Goal: Check status: Check status

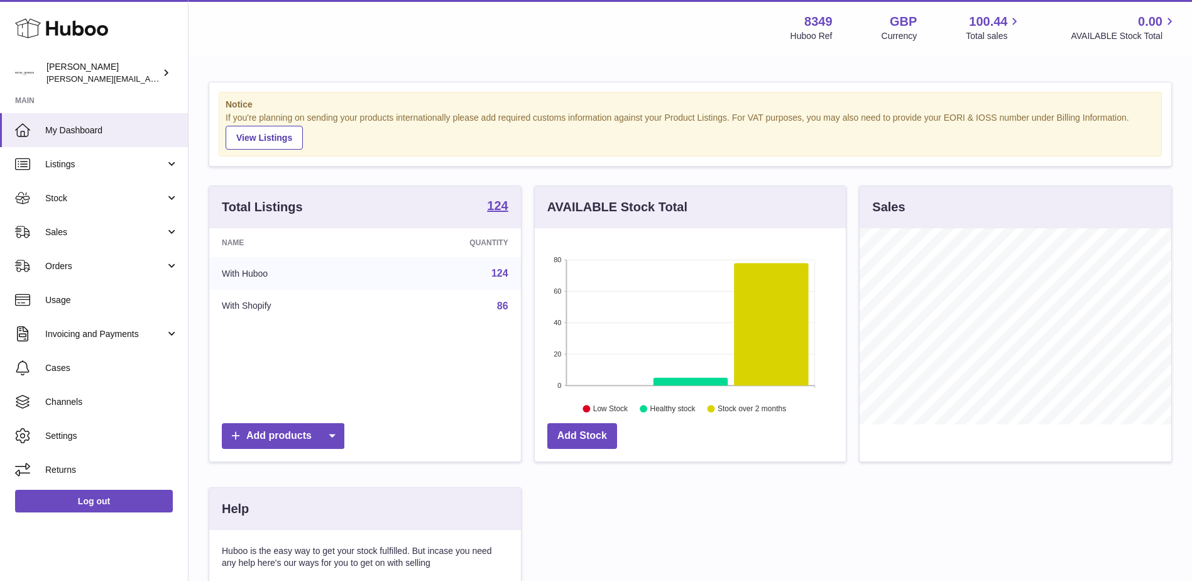
scroll to position [196, 311]
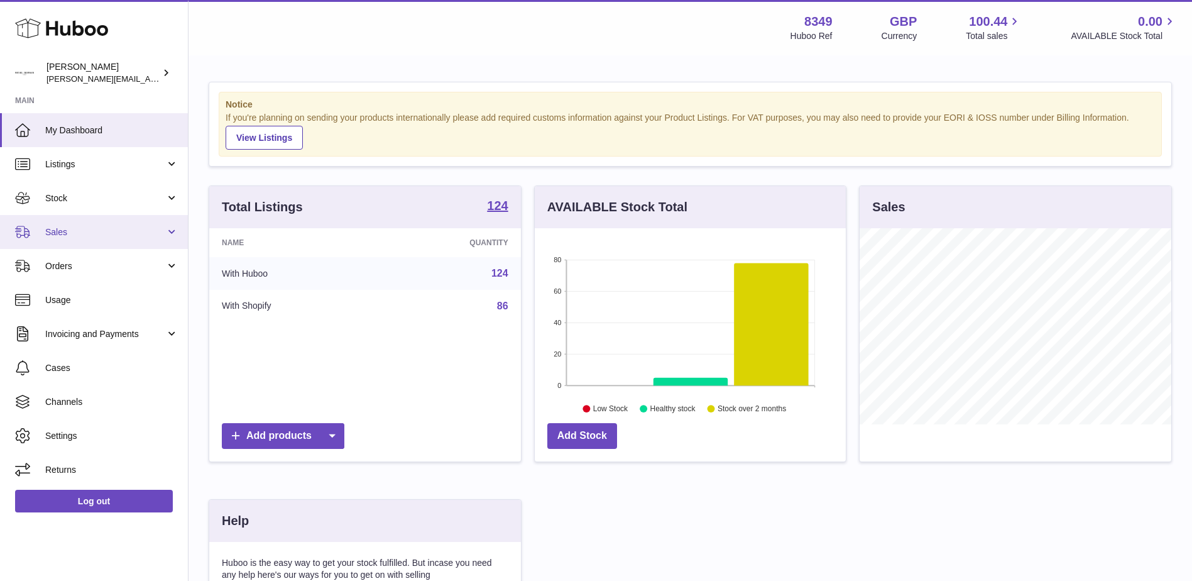
click at [60, 229] on span "Sales" at bounding box center [105, 232] width 120 height 12
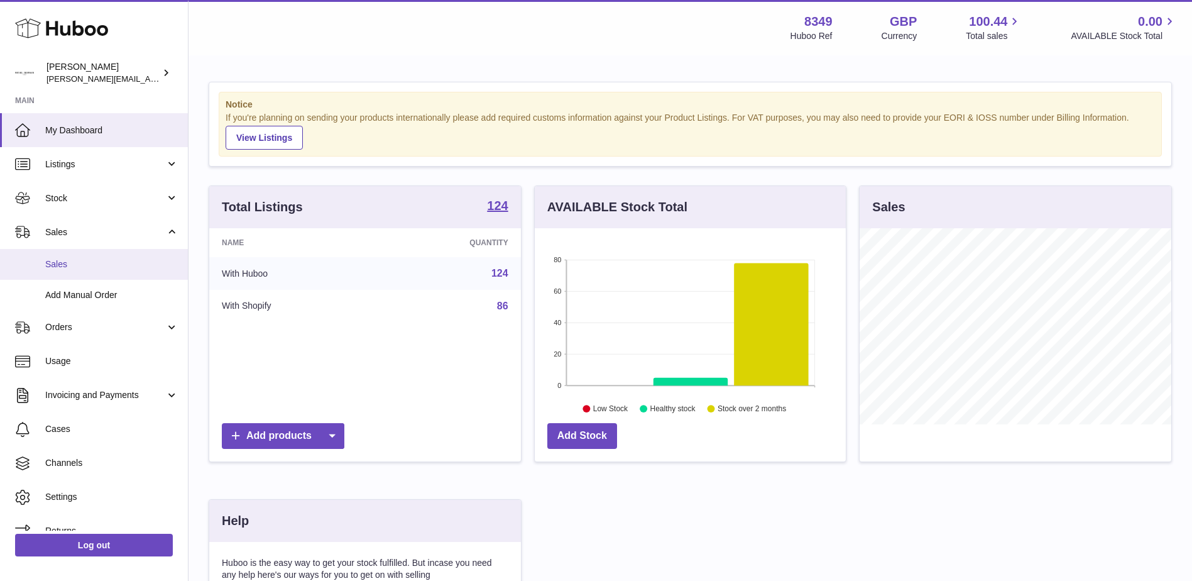
click at [60, 260] on span "Sales" at bounding box center [111, 264] width 133 height 12
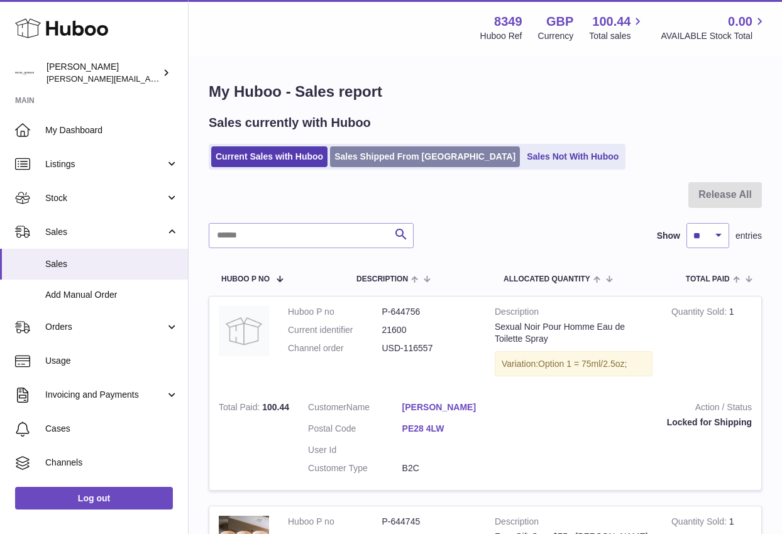
click at [355, 158] on link "Sales Shipped From [GEOGRAPHIC_DATA]" at bounding box center [425, 156] width 190 height 21
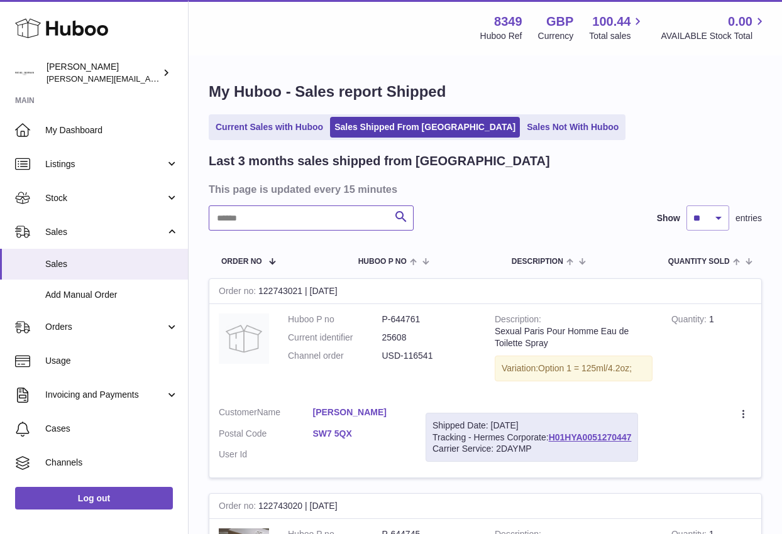
click at [226, 222] on input "text" at bounding box center [311, 218] width 205 height 25
paste input "**********"
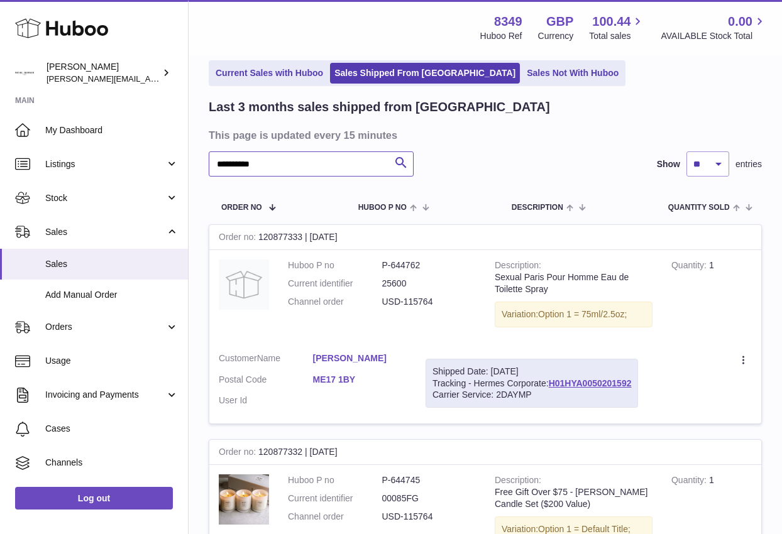
scroll to position [189, 0]
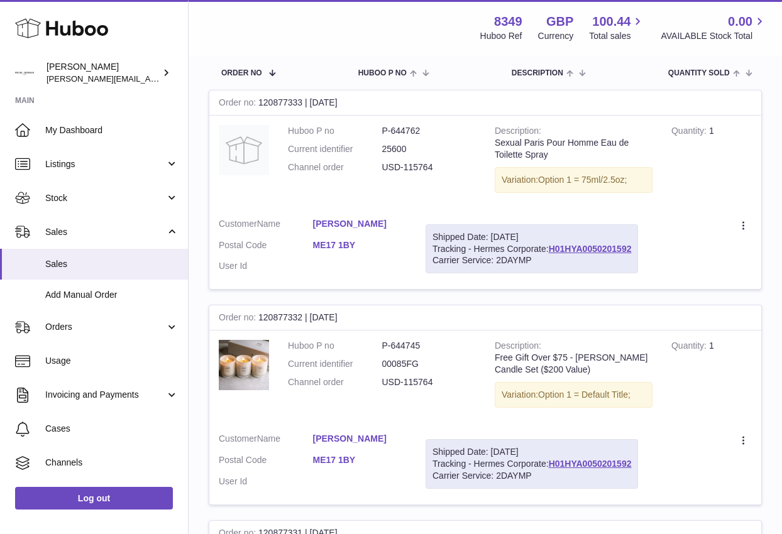
drag, startPoint x: 434, startPoint y: 250, endPoint x: 639, endPoint y: 252, distance: 205.6
click at [638, 252] on div "Shipped Date: 14th Jul 2025 Tracking - Hermes Corporate: H01HYA0050201592 Carri…" at bounding box center [532, 249] width 212 height 50
copy div "Tracking - Hermes Corporate: H01HYA0050201592"
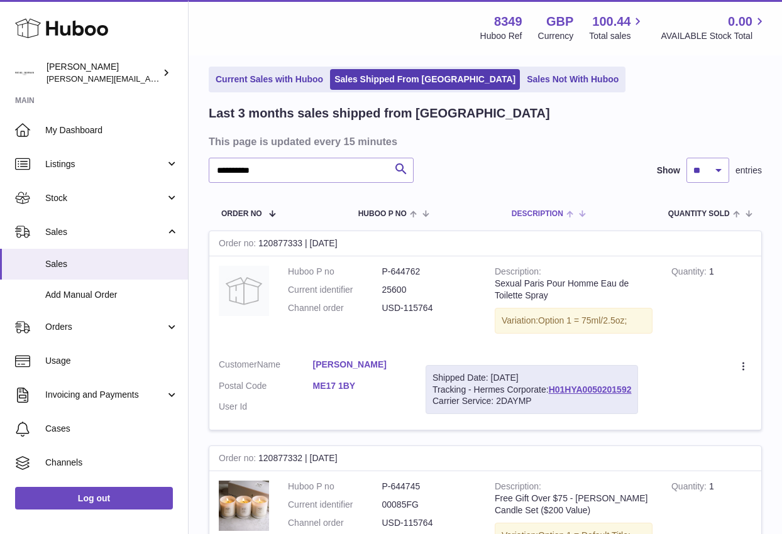
scroll to position [0, 0]
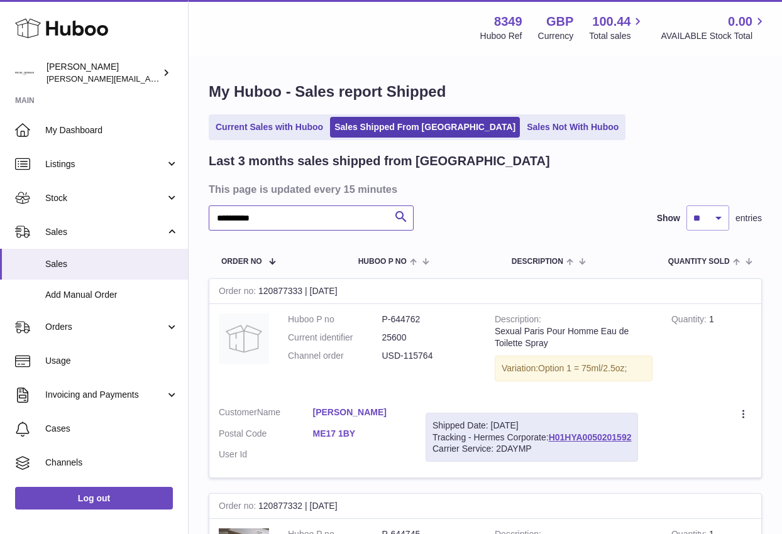
drag, startPoint x: 274, startPoint y: 216, endPoint x: 200, endPoint y: 219, distance: 74.2
click at [200, 219] on div "**********" at bounding box center [485, 505] width 593 height 897
paste input "text"
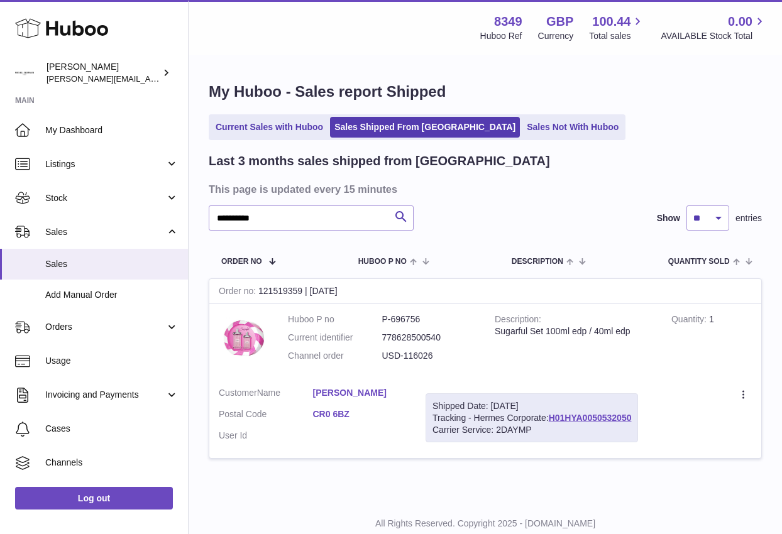
drag, startPoint x: 432, startPoint y: 417, endPoint x: 635, endPoint y: 418, distance: 202.4
click at [635, 418] on div "Shipped Date: 23rd Jul 2025 Tracking - Hermes Corporate: H01HYA0050532050 Carri…" at bounding box center [532, 418] width 212 height 50
copy div "Tracking - Hermes Corporate: H01HYA0050532050"
drag, startPoint x: 268, startPoint y: 219, endPoint x: 204, endPoint y: 223, distance: 64.2
click at [204, 223] on div "**********" at bounding box center [485, 278] width 593 height 443
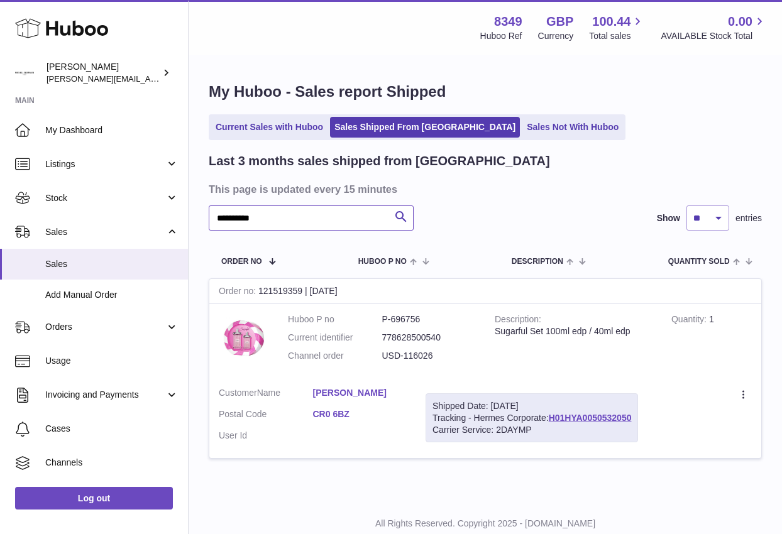
paste input "text"
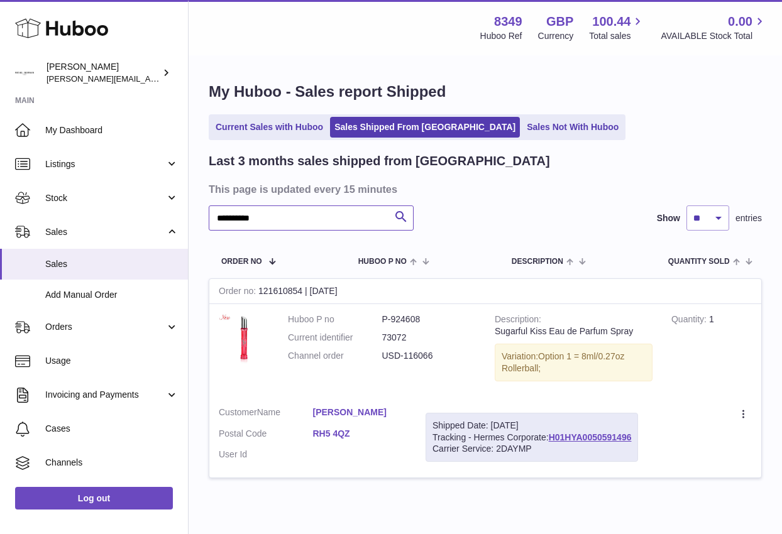
scroll to position [58, 0]
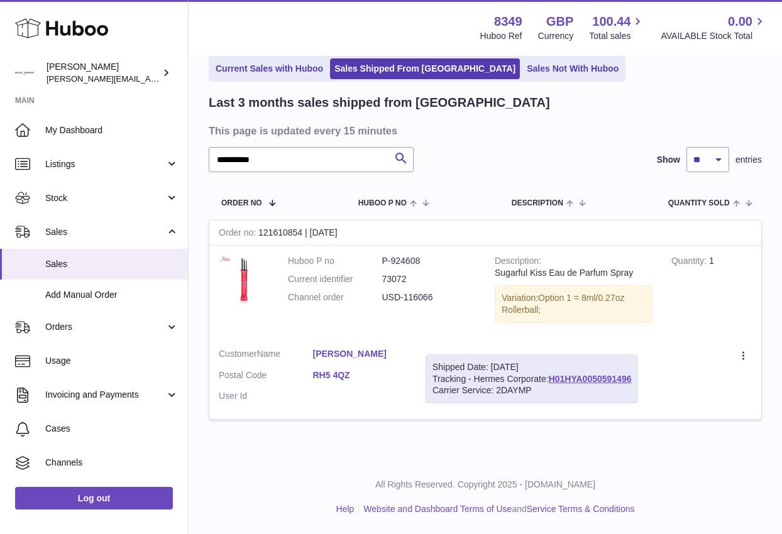
drag, startPoint x: 433, startPoint y: 379, endPoint x: 645, endPoint y: 378, distance: 211.8
click at [645, 378] on td "Shipped Date: 25th Jul 2025 Tracking - Hermes Corporate: H01HYA0050591496 Carri…" at bounding box center [531, 379] width 231 height 81
copy div "Tracking - Hermes Corporate: H01HYA0050591496"
drag, startPoint x: 254, startPoint y: 163, endPoint x: 212, endPoint y: 165, distance: 42.2
click at [212, 165] on input "**********" at bounding box center [311, 159] width 205 height 25
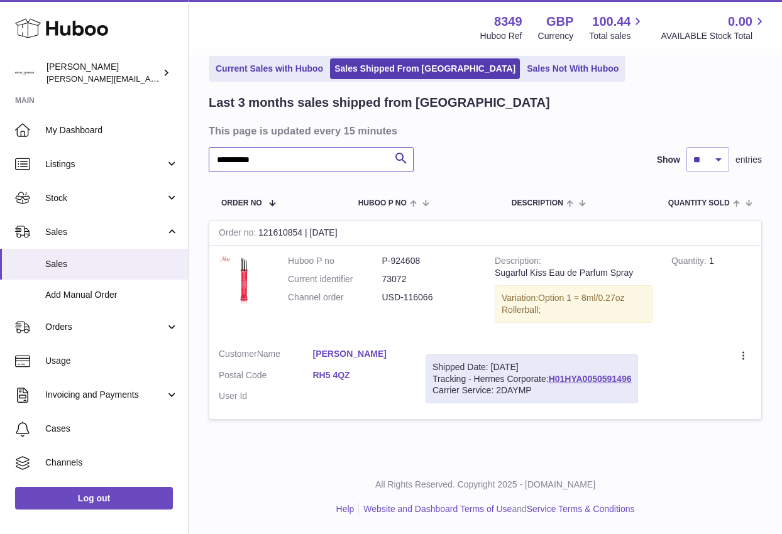
paste input "text"
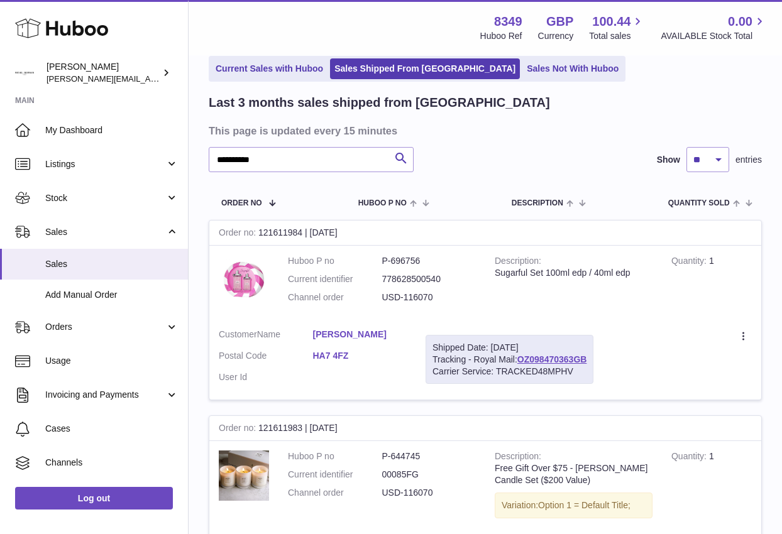
drag, startPoint x: 434, startPoint y: 361, endPoint x: 593, endPoint y: 360, distance: 159.0
click at [593, 360] on div "Shipped Date: 25th Jul 2025 Tracking - Royal Mail: OZ098470363GB Carrier Servic…" at bounding box center [510, 360] width 168 height 50
copy div "Tracking - Royal Mail: OZ098470363GB"
drag, startPoint x: 275, startPoint y: 162, endPoint x: 196, endPoint y: 165, distance: 78.7
click at [196, 165] on div "**********" at bounding box center [485, 540] width 593 height 1085
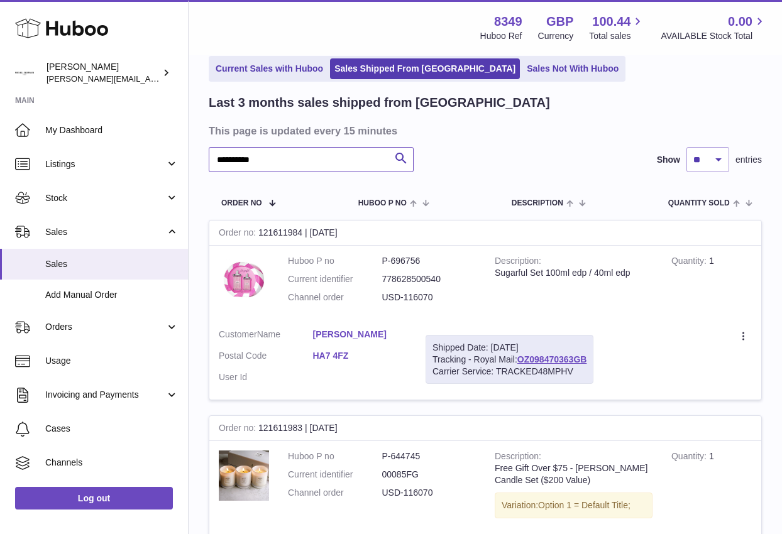
paste input "text"
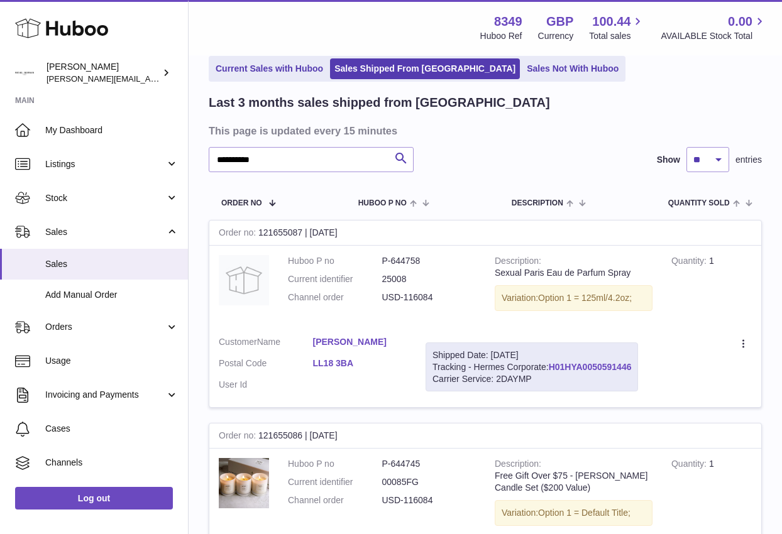
drag, startPoint x: 434, startPoint y: 368, endPoint x: 632, endPoint y: 361, distance: 198.1
click at [632, 361] on div "Shipped Date: 25th Jul 2025 Tracking - Hermes Corporate: H01HYA0050591446 Carri…" at bounding box center [532, 368] width 212 height 50
copy div "Tracking - Hermes Corporate: H01HYA0050591446"
drag, startPoint x: 272, startPoint y: 161, endPoint x: 209, endPoint y: 161, distance: 62.9
click at [209, 161] on input "**********" at bounding box center [311, 159] width 205 height 25
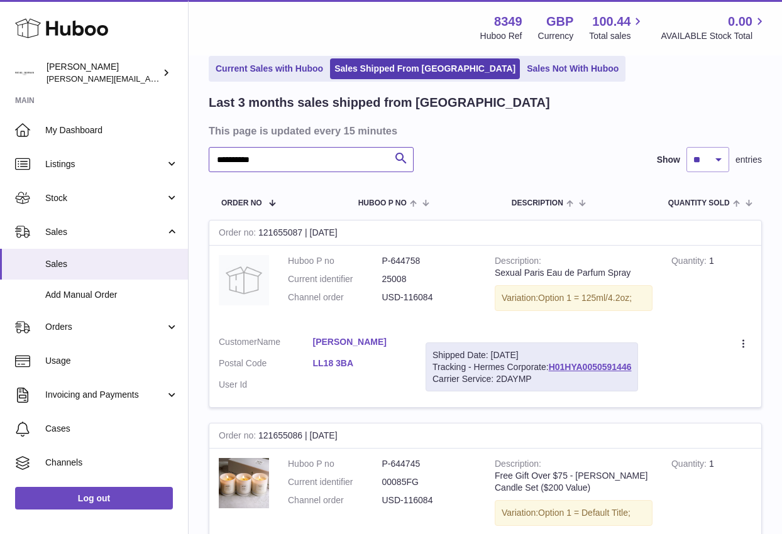
paste input "text"
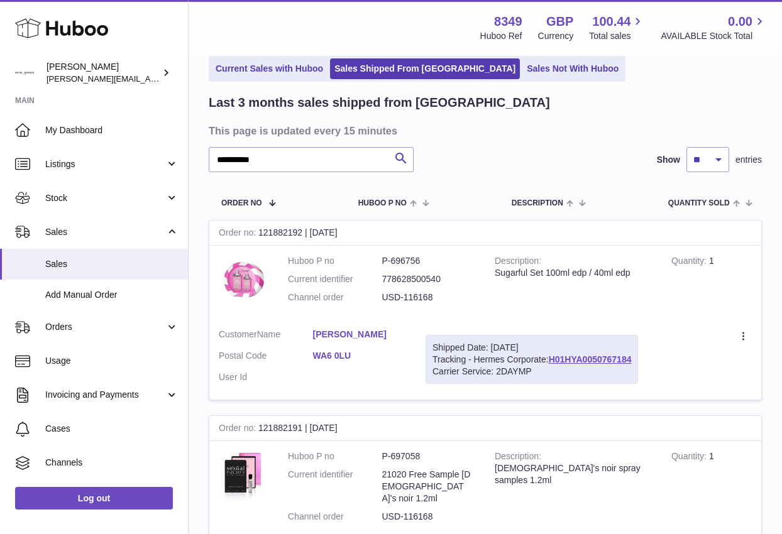
drag, startPoint x: 432, startPoint y: 358, endPoint x: 641, endPoint y: 356, distance: 208.1
click at [638, 356] on div "Shipped Date: 29th Jul 2025 Tracking - Hermes Corporate: H01HYA0050767184 Carri…" at bounding box center [532, 360] width 212 height 50
copy div "Tracking - Hermes Corporate: H01HYA0050767184"
drag, startPoint x: 270, startPoint y: 159, endPoint x: 195, endPoint y: 163, distance: 74.3
click at [195, 163] on div "**********" at bounding box center [485, 536] width 593 height 1077
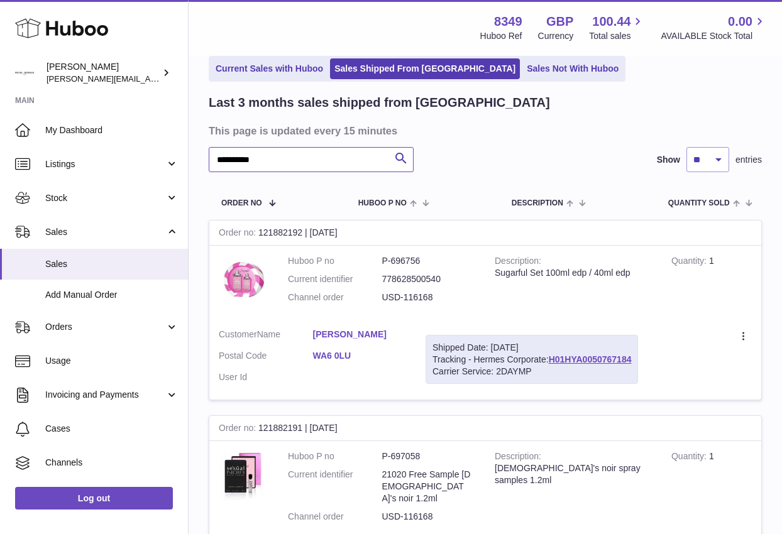
paste input "text"
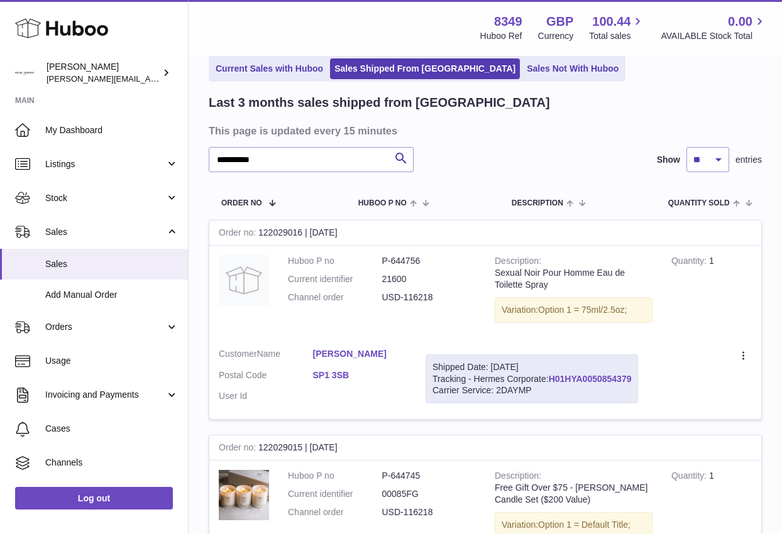
drag, startPoint x: 432, startPoint y: 378, endPoint x: 632, endPoint y: 380, distance: 199.9
click at [632, 380] on div "Shipped Date: 31st Jul 2025 Tracking - Hermes Corporate: H01HYA0050854379 Carri…" at bounding box center [532, 380] width 212 height 50
copy div "Tracking - Hermes Corporate: H01HYA0050854379"
drag, startPoint x: 274, startPoint y: 162, endPoint x: 212, endPoint y: 162, distance: 62.2
click at [212, 162] on input "**********" at bounding box center [311, 159] width 205 height 25
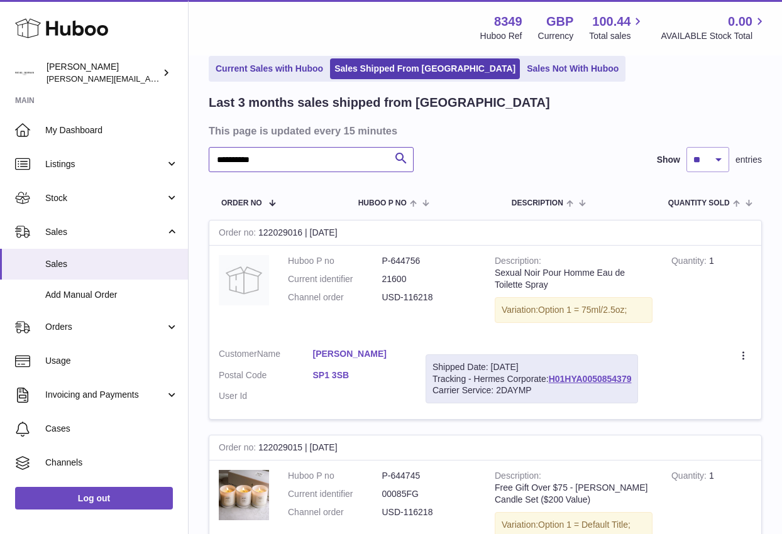
paste input "text"
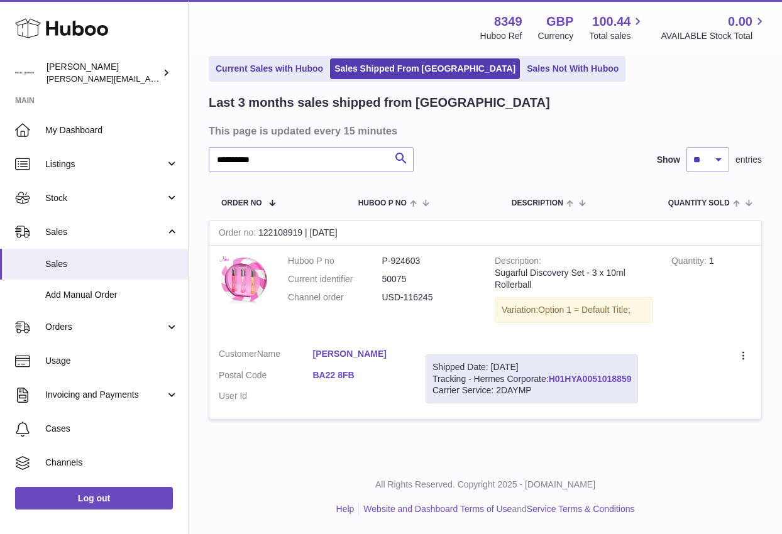
drag, startPoint x: 434, startPoint y: 379, endPoint x: 634, endPoint y: 378, distance: 199.9
click at [634, 378] on div "Shipped Date: 5th Aug 2025 Tracking - Hermes Corporate: H01HYA0051018859 Carrie…" at bounding box center [532, 380] width 212 height 50
copy div "Tracking - Hermes Corporate: H01HYA0051018859"
drag, startPoint x: 272, startPoint y: 163, endPoint x: 194, endPoint y: 165, distance: 78.0
click at [194, 165] on div "**********" at bounding box center [485, 229] width 593 height 462
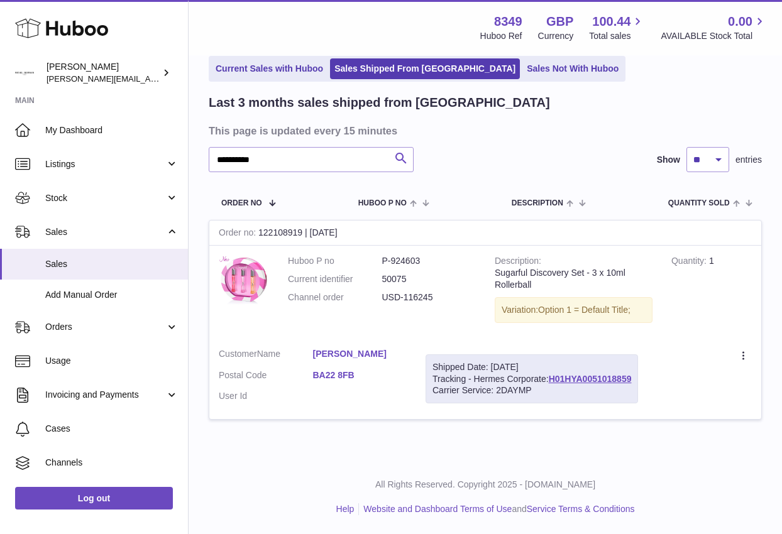
click at [399, 158] on icon "submit" at bounding box center [400, 159] width 15 height 16
paste input "text"
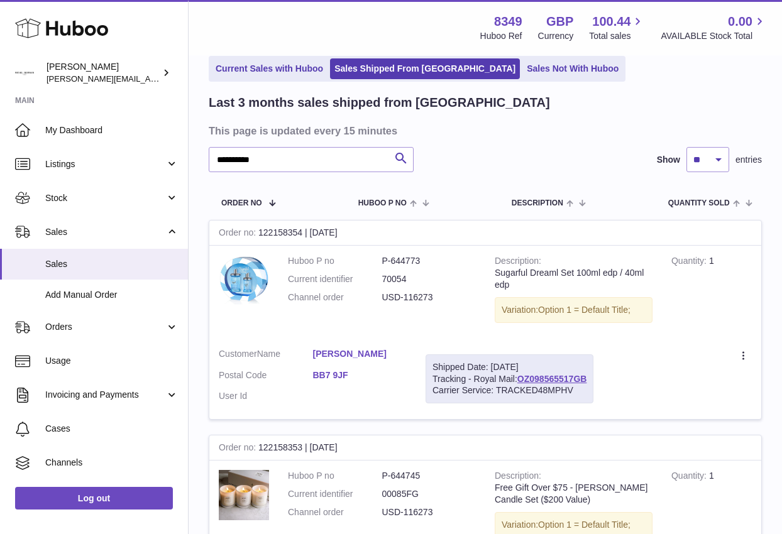
drag, startPoint x: 434, startPoint y: 378, endPoint x: 597, endPoint y: 376, distance: 162.8
click at [597, 376] on td "Shipped Date: 5th Aug 2025 Tracking - Royal Mail: OZ098565517GB Carrier Service…" at bounding box center [509, 379] width 187 height 81
copy div "Tracking - Royal Mail: OZ098565517GB"
drag, startPoint x: 280, startPoint y: 160, endPoint x: 200, endPoint y: 165, distance: 80.6
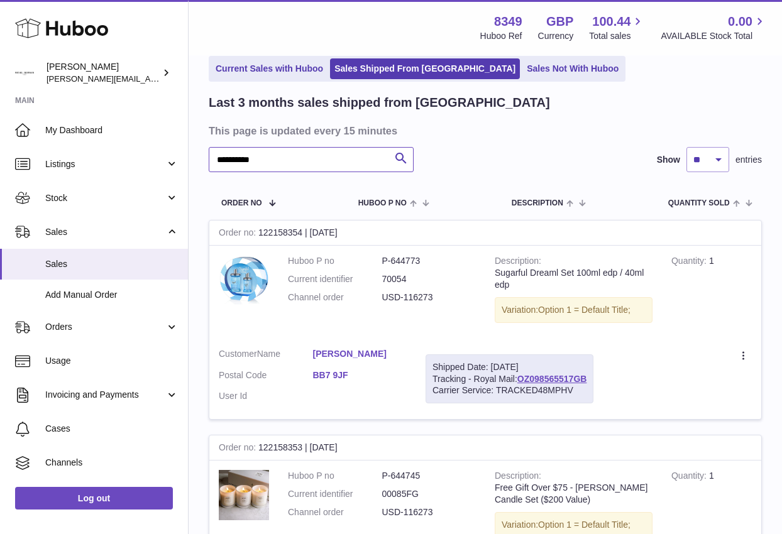
paste input "text"
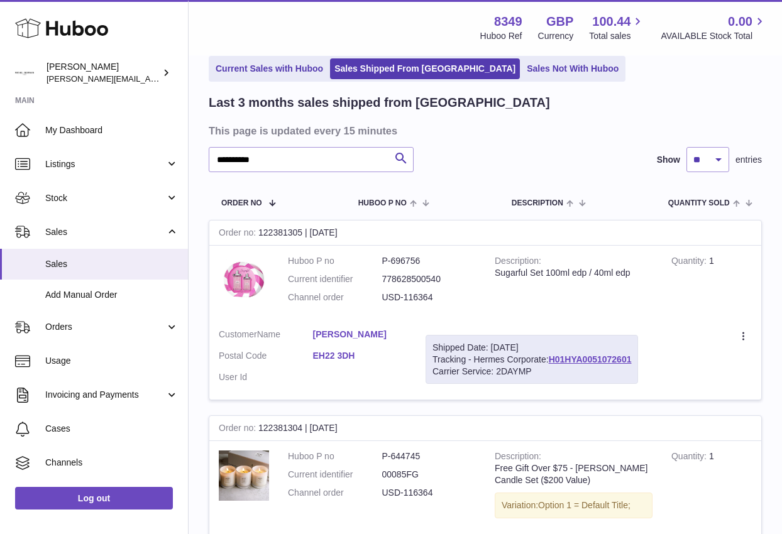
drag, startPoint x: 434, startPoint y: 360, endPoint x: 638, endPoint y: 364, distance: 203.7
click at [638, 364] on div "Shipped Date: 6th Aug 2025 Tracking - Hermes Corporate: H01HYA0051072601 Carrie…" at bounding box center [532, 360] width 212 height 50
copy div "Tracking - Hermes Corporate: H01HYA0051072601"
drag, startPoint x: 273, startPoint y: 160, endPoint x: 199, endPoint y: 167, distance: 74.5
click at [199, 167] on div "**********" at bounding box center [485, 540] width 593 height 1085
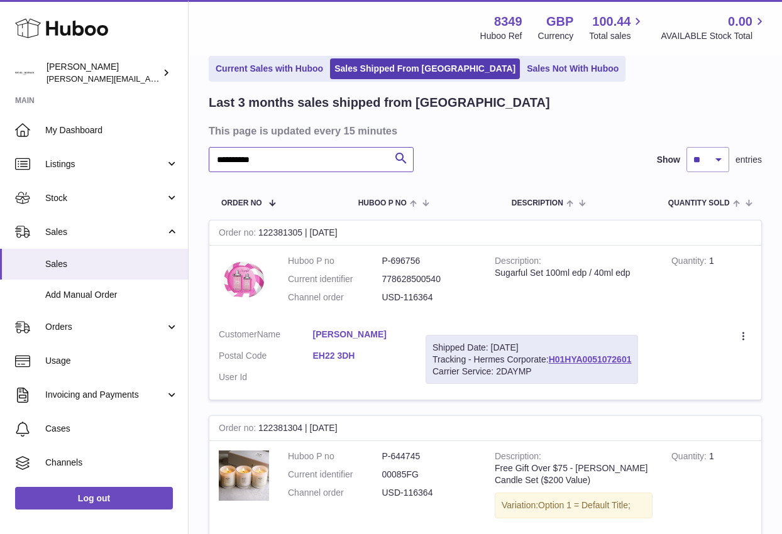
paste input "text"
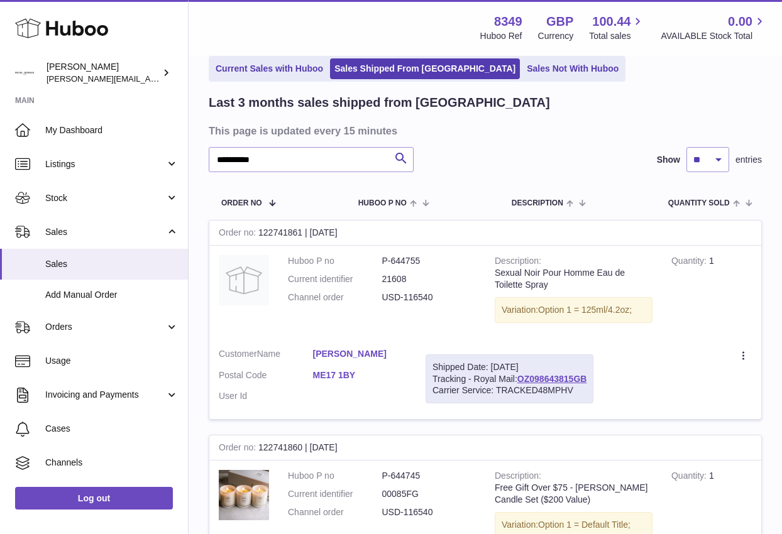
drag, startPoint x: 432, startPoint y: 378, endPoint x: 594, endPoint y: 378, distance: 161.5
click at [593, 378] on div "Shipped Date: 13th Aug 2025 Tracking - Royal Mail: OZ098643815GB Carrier Servic…" at bounding box center [510, 380] width 168 height 50
drag, startPoint x: 271, startPoint y: 163, endPoint x: 209, endPoint y: 165, distance: 62.3
click at [209, 165] on input "**********" at bounding box center [311, 159] width 205 height 25
paste input "text"
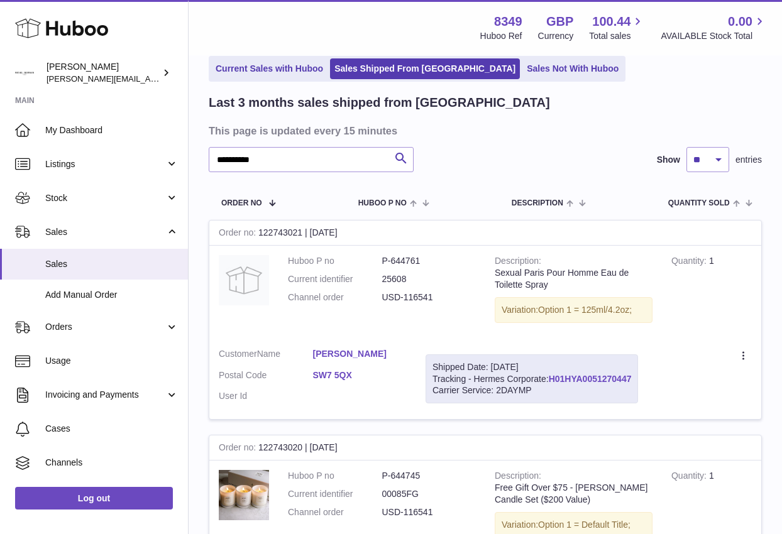
drag, startPoint x: 432, startPoint y: 380, endPoint x: 632, endPoint y: 377, distance: 199.3
click at [632, 377] on div "Shipped Date: 13th Aug 2025 Tracking - Hermes Corporate: H01HYA0051270447 Carri…" at bounding box center [532, 380] width 212 height 50
drag, startPoint x: 270, startPoint y: 160, endPoint x: 208, endPoint y: 165, distance: 61.9
click at [208, 165] on div "**********" at bounding box center [485, 337] width 593 height 678
paste input "text"
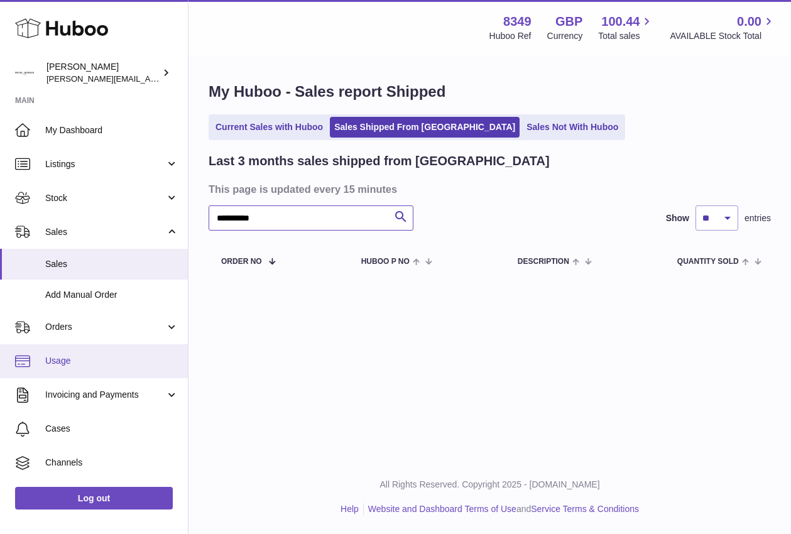
type input "**********"
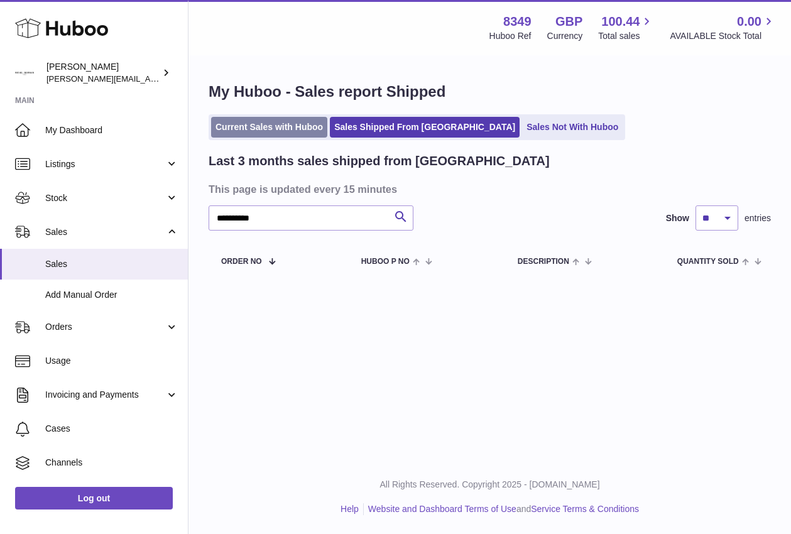
click at [260, 129] on link "Current Sales with Huboo" at bounding box center [269, 127] width 116 height 21
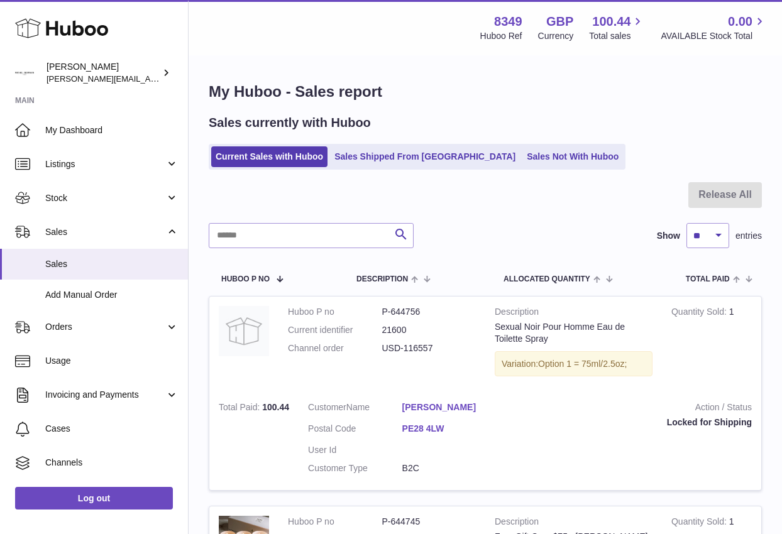
click at [277, 26] on div "Menu Huboo 8349 Huboo Ref GBP Currency 100.44 Total sales 0.00 AVAILABLE Stock …" at bounding box center [485, 27] width 563 height 29
